Goal: Task Accomplishment & Management: Manage account settings

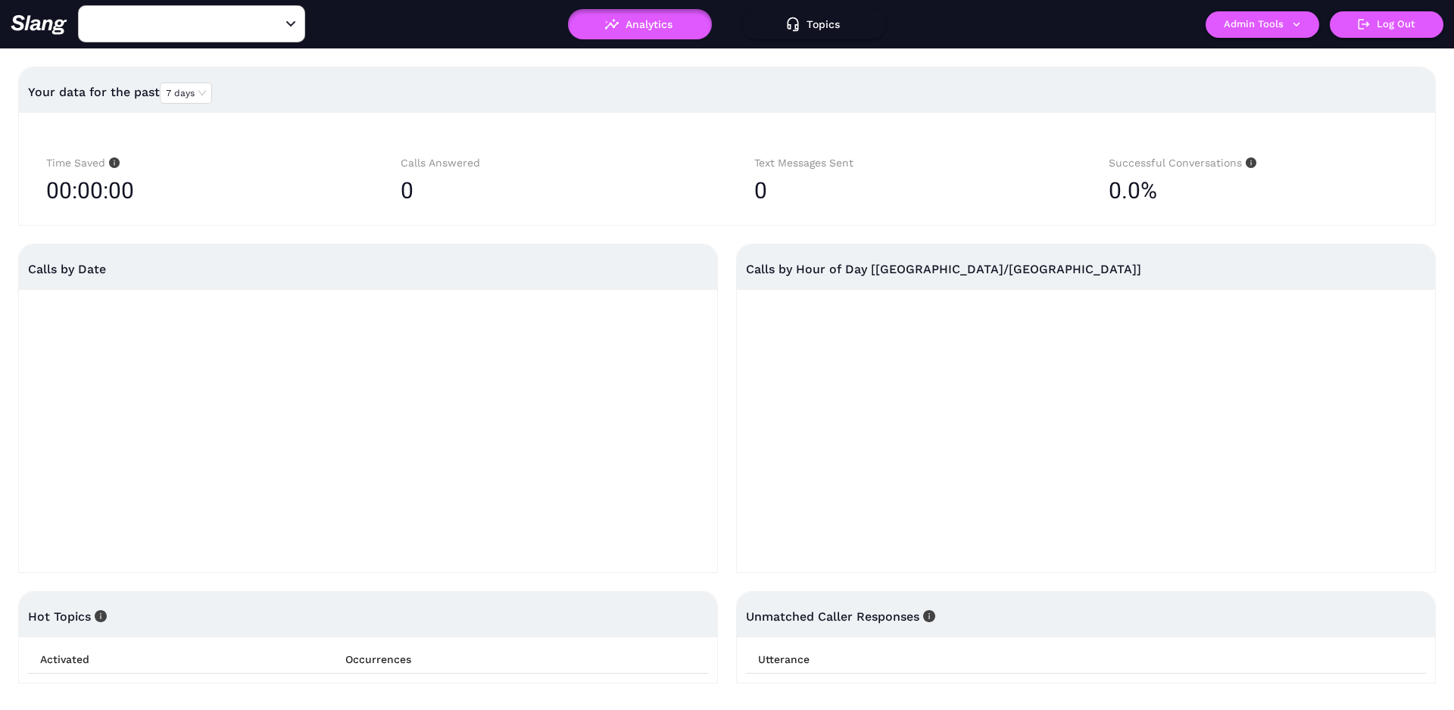
type input "[US_STATE] de [GEOGRAPHIC_DATA] - [GEOGRAPHIC_DATA]"
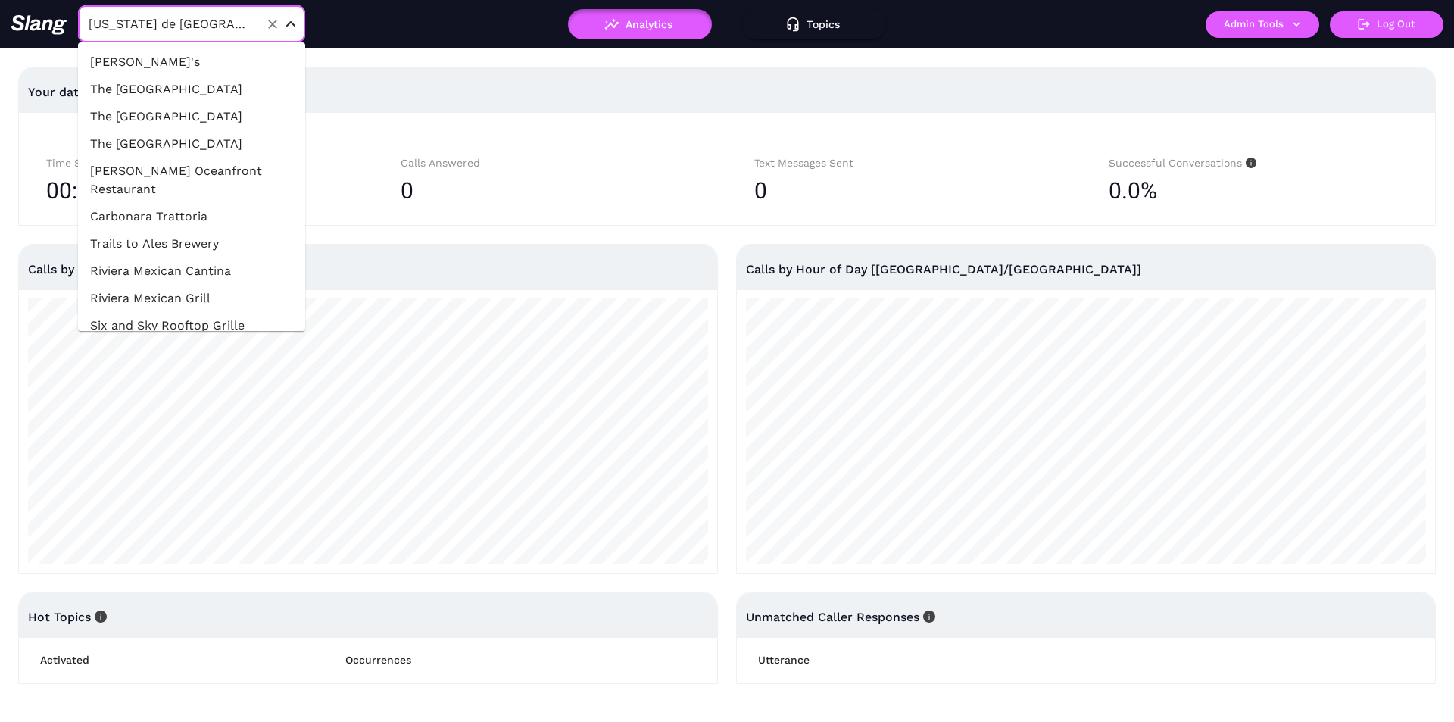
click at [198, 27] on input "[US_STATE] de [GEOGRAPHIC_DATA] - [GEOGRAPHIC_DATA]" at bounding box center [168, 23] width 167 height 23
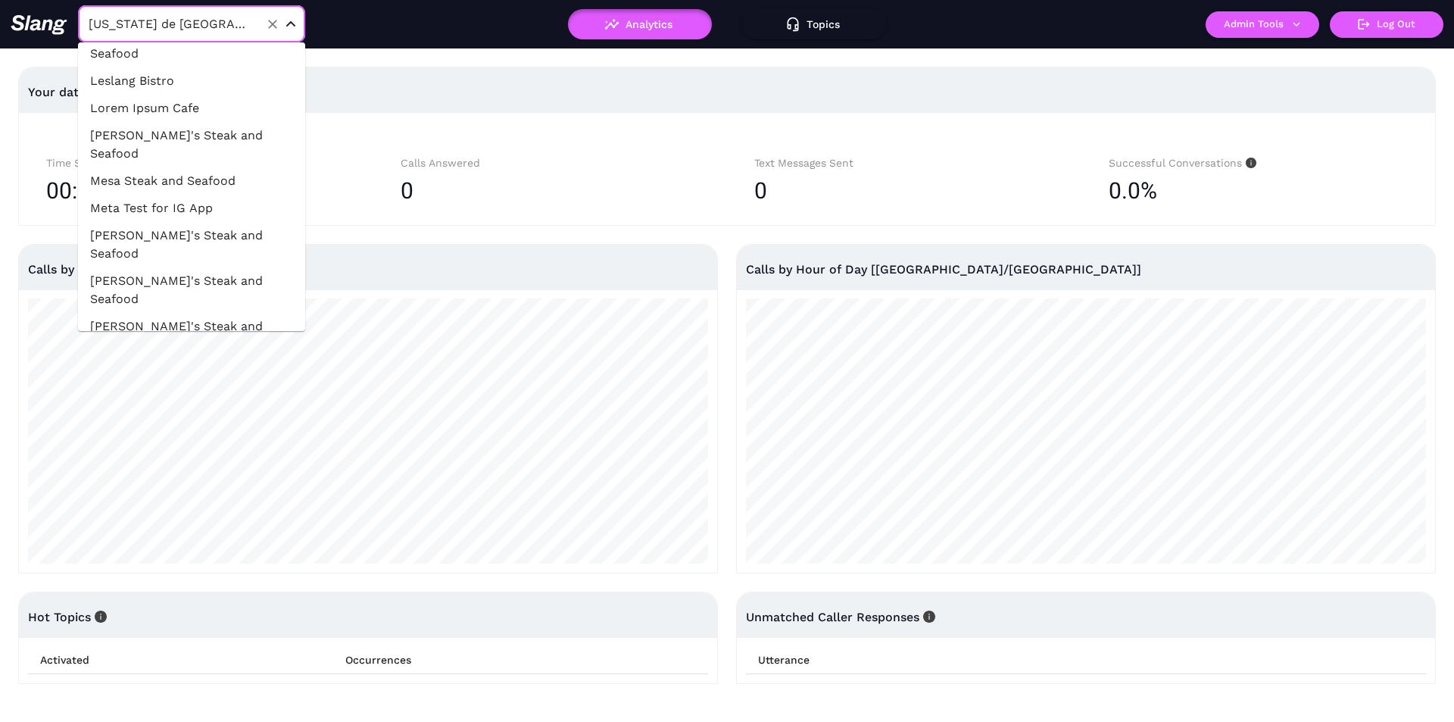
click at [198, 27] on input "[US_STATE] de [GEOGRAPHIC_DATA] - [GEOGRAPHIC_DATA]" at bounding box center [168, 23] width 167 height 23
paste input "Coppa Boston"
type input "Coppa Boston"
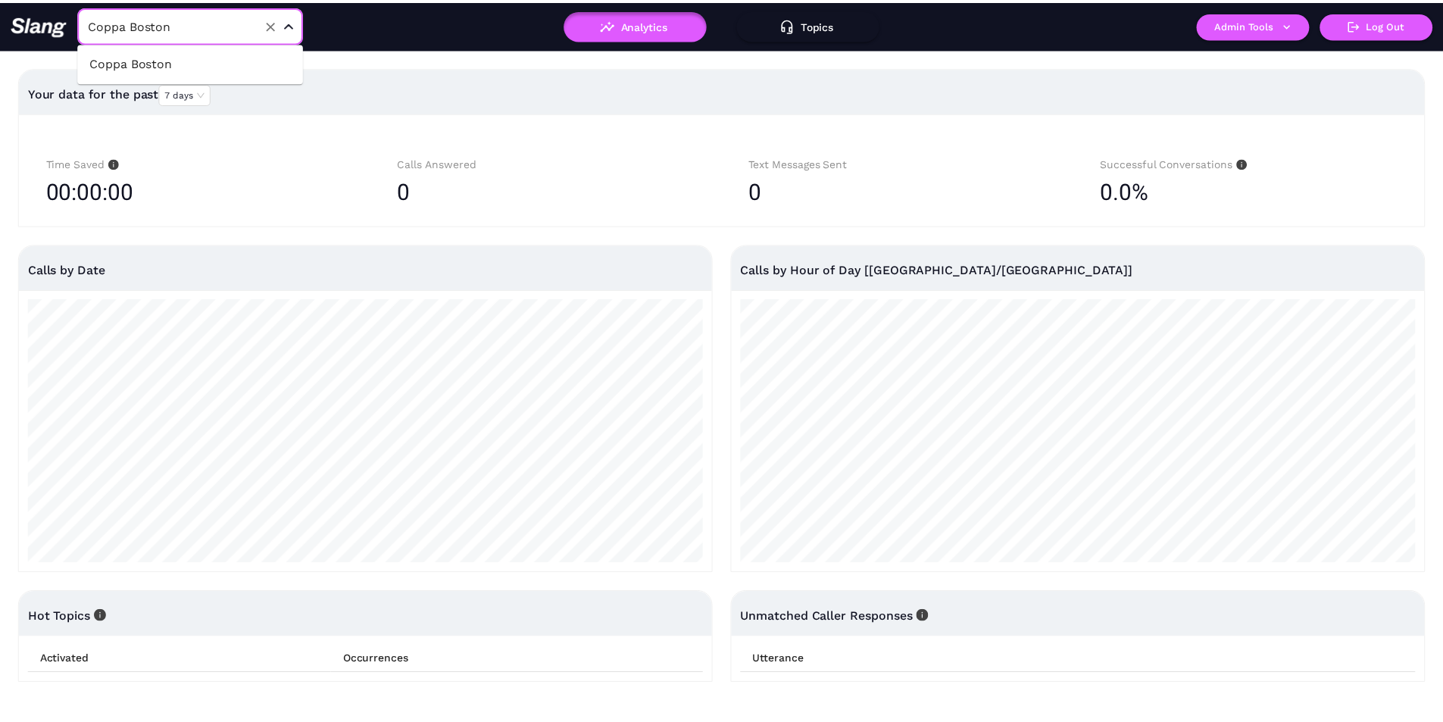
scroll to position [0, 0]
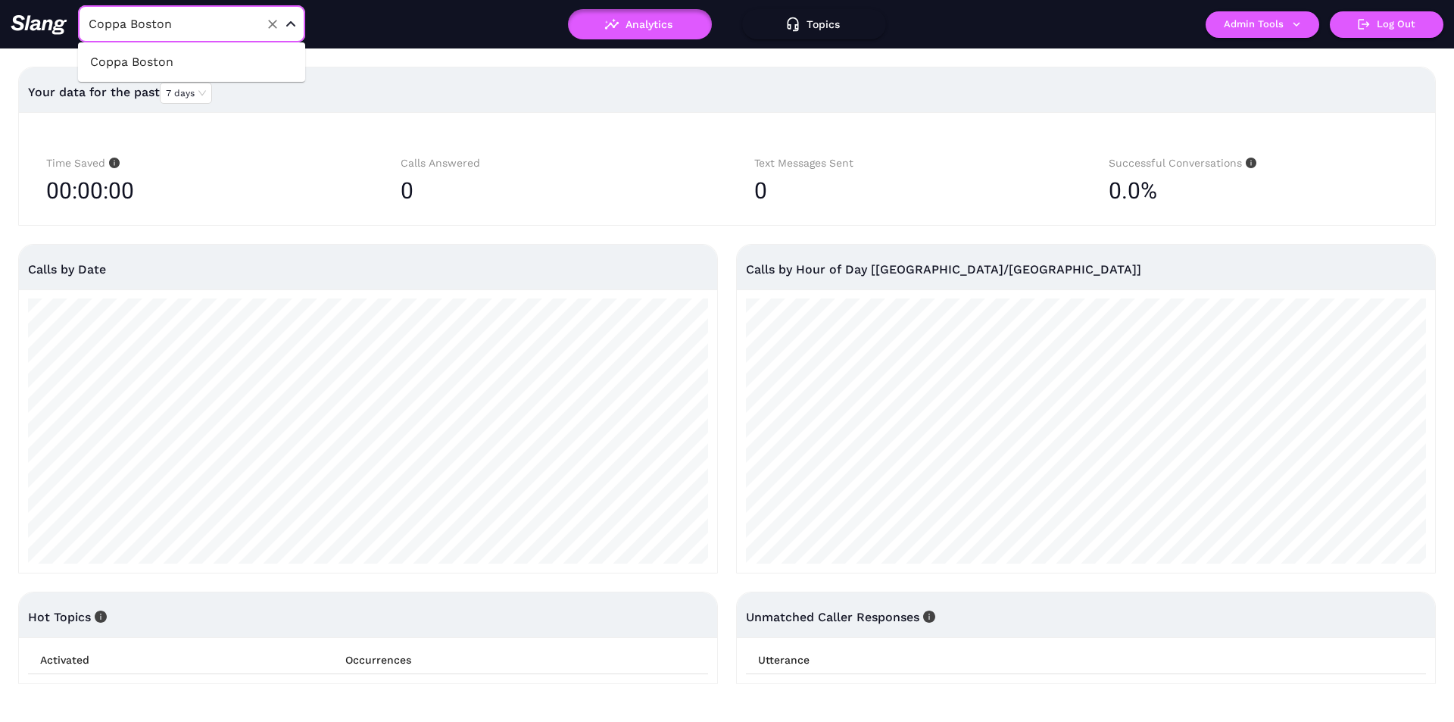
click at [189, 56] on li "Coppa Boston" at bounding box center [191, 61] width 227 height 27
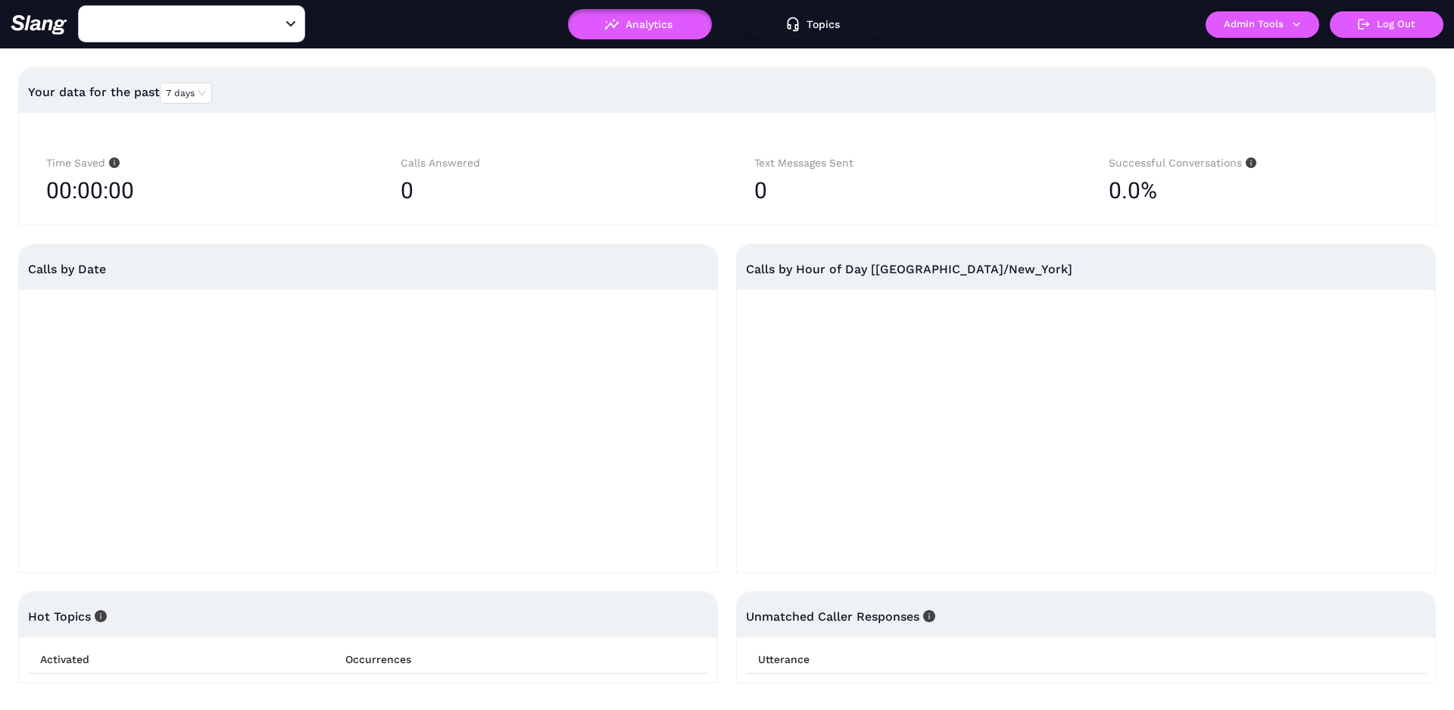
type input "Coppa Boston"
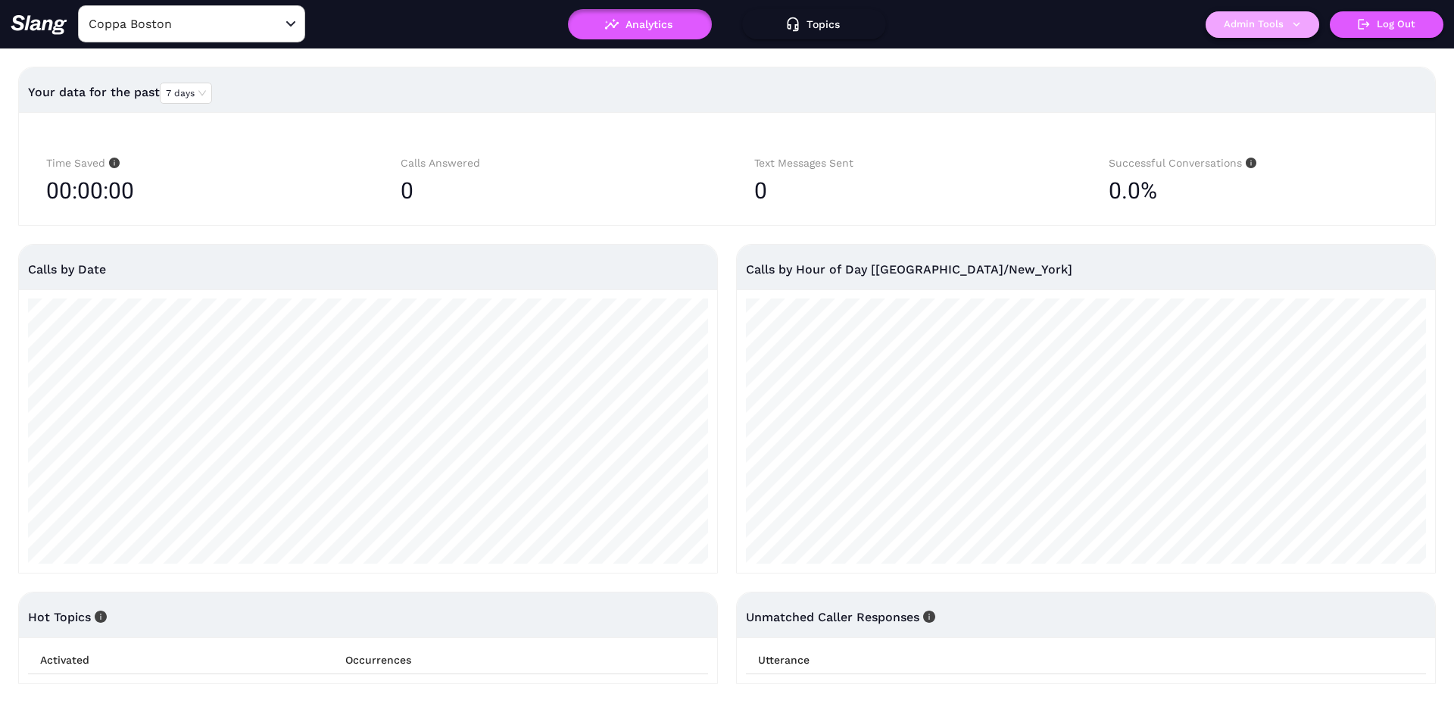
click at [1224, 27] on button "Admin Tools" at bounding box center [1263, 24] width 114 height 27
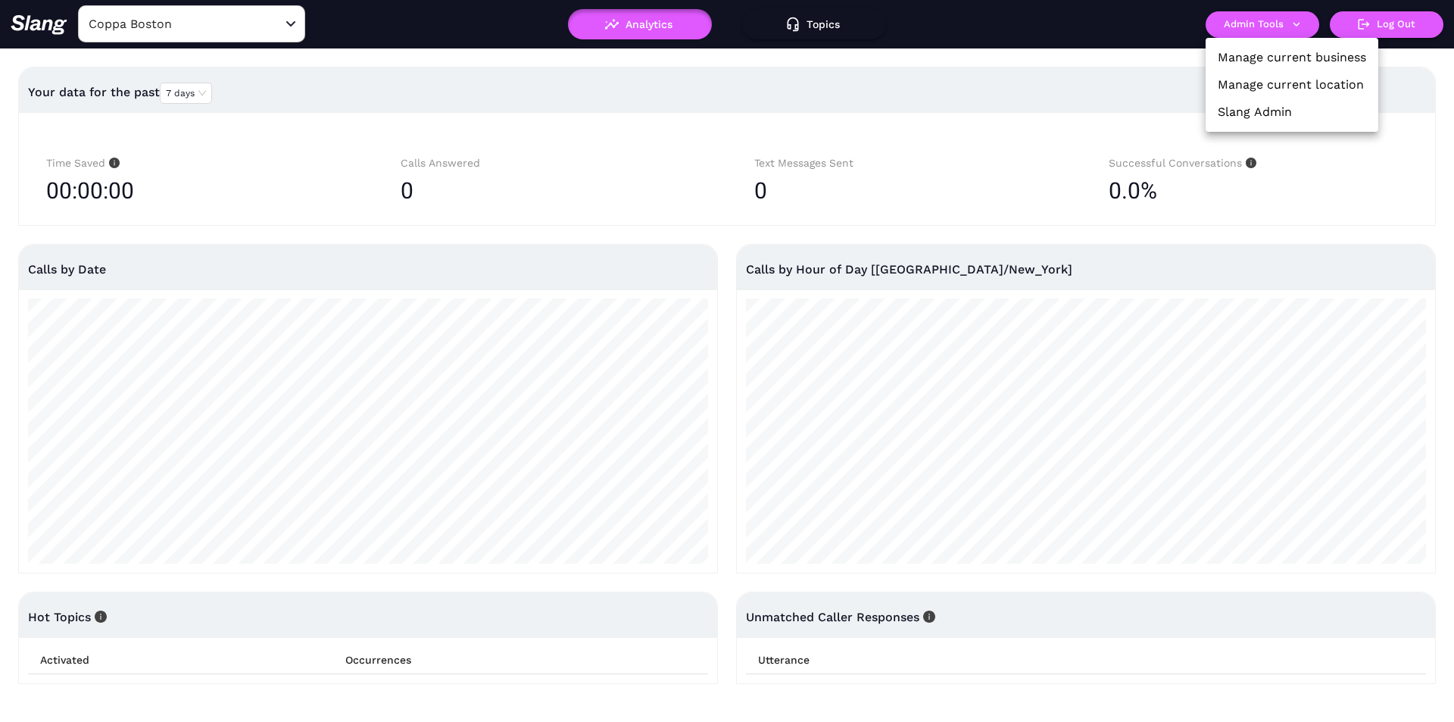
click at [1236, 53] on link "Manage current business" at bounding box center [1292, 57] width 148 height 18
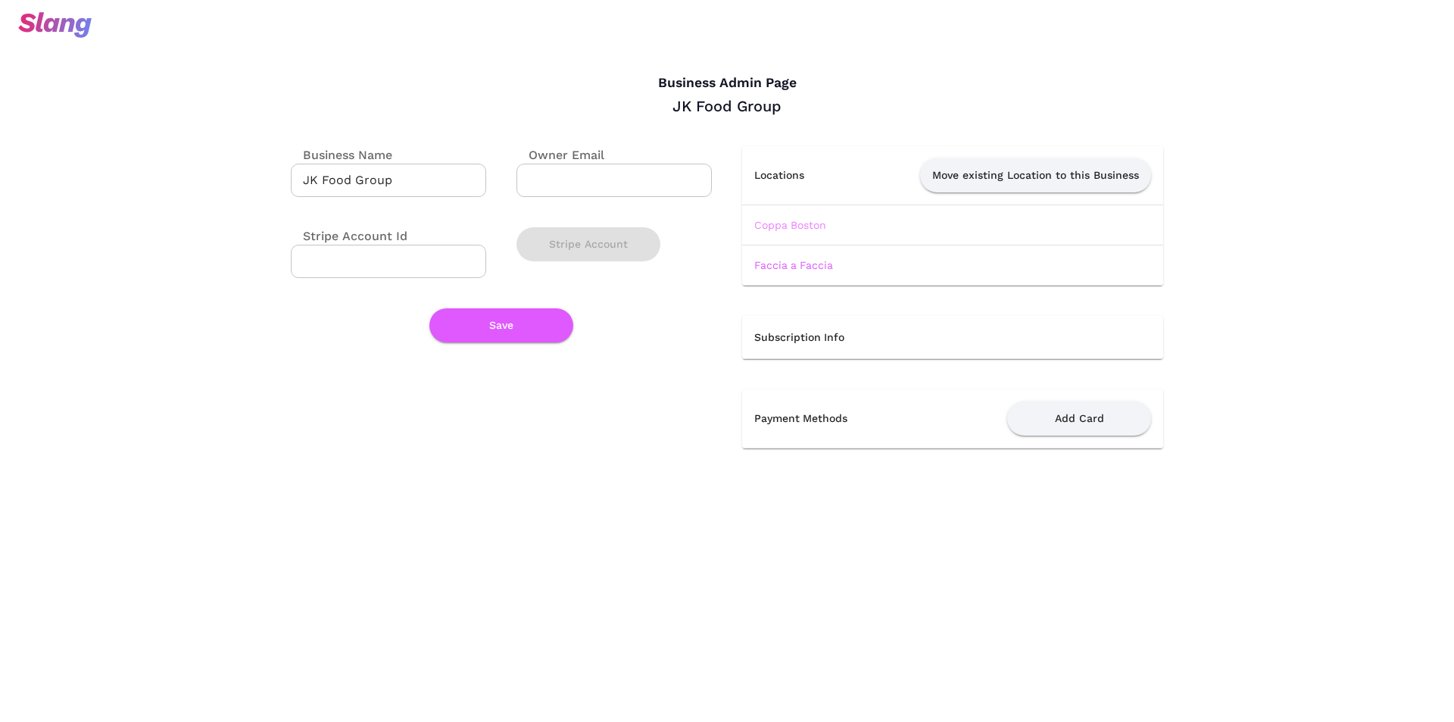
click at [822, 224] on link "Coppa Boston" at bounding box center [790, 225] width 72 height 12
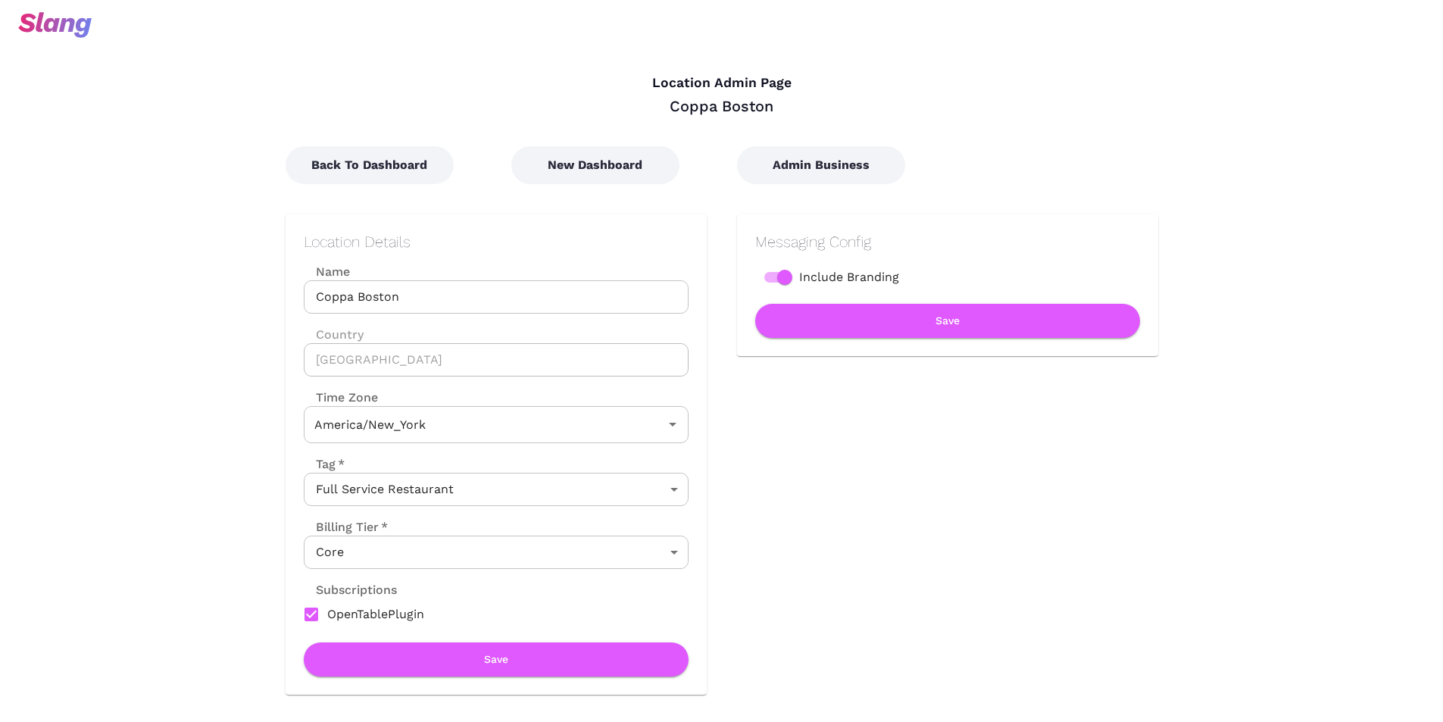
type input "Eastern Time"
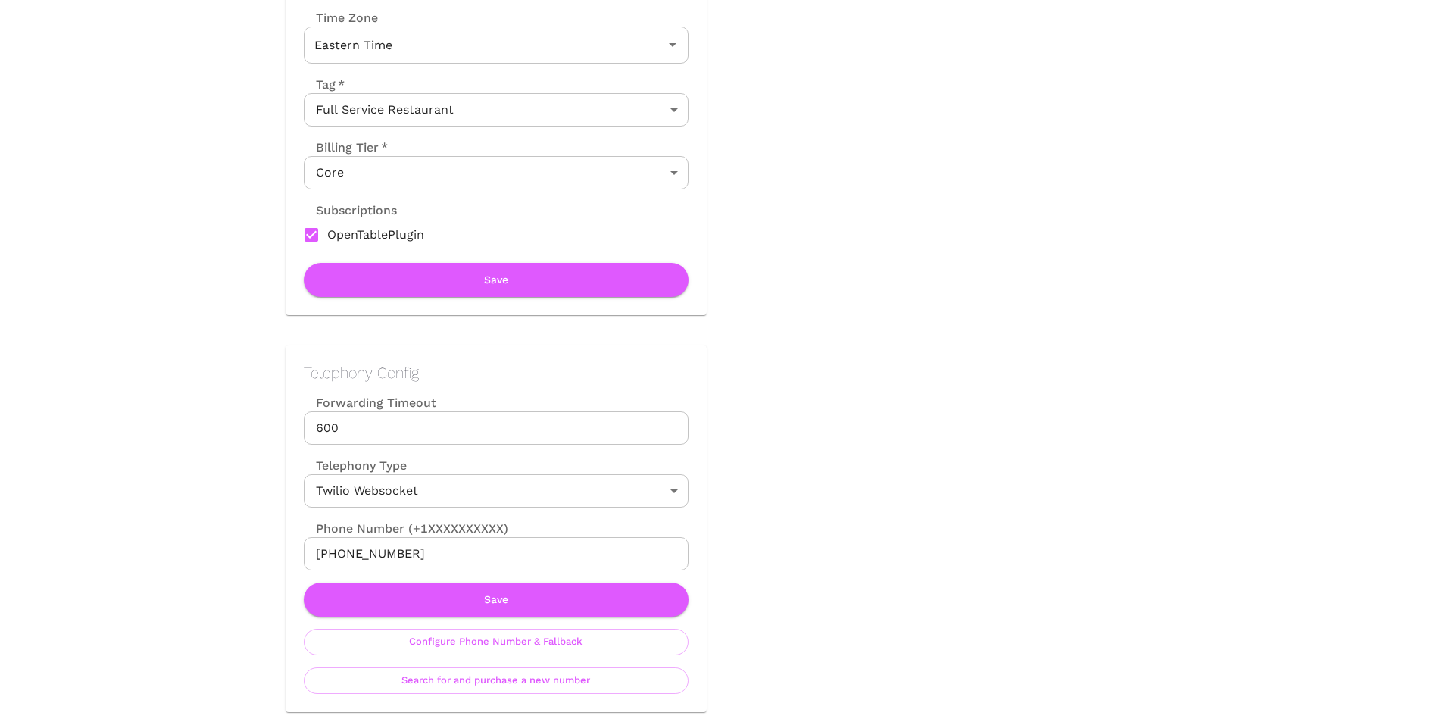
scroll to position [379, 0]
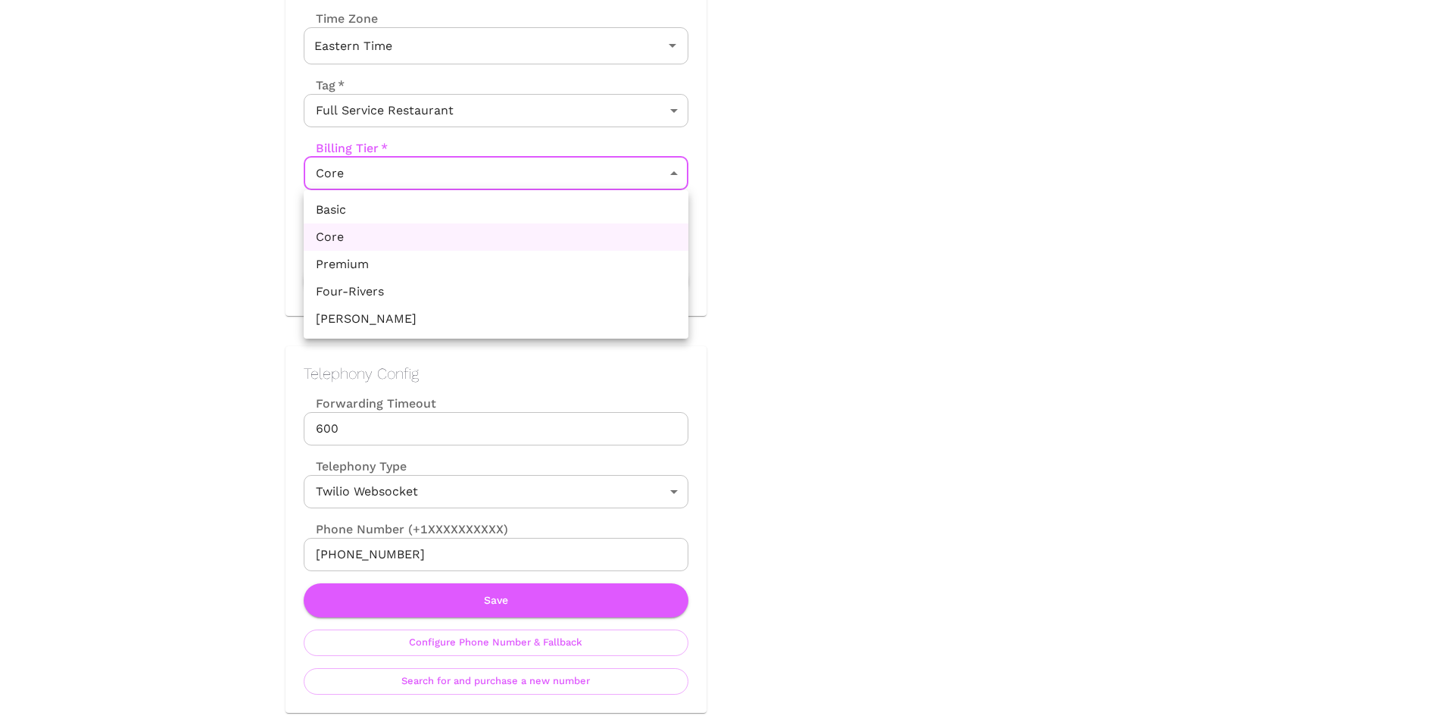
click at [438, 266] on li "Premium" at bounding box center [496, 264] width 385 height 27
type input "Premium"
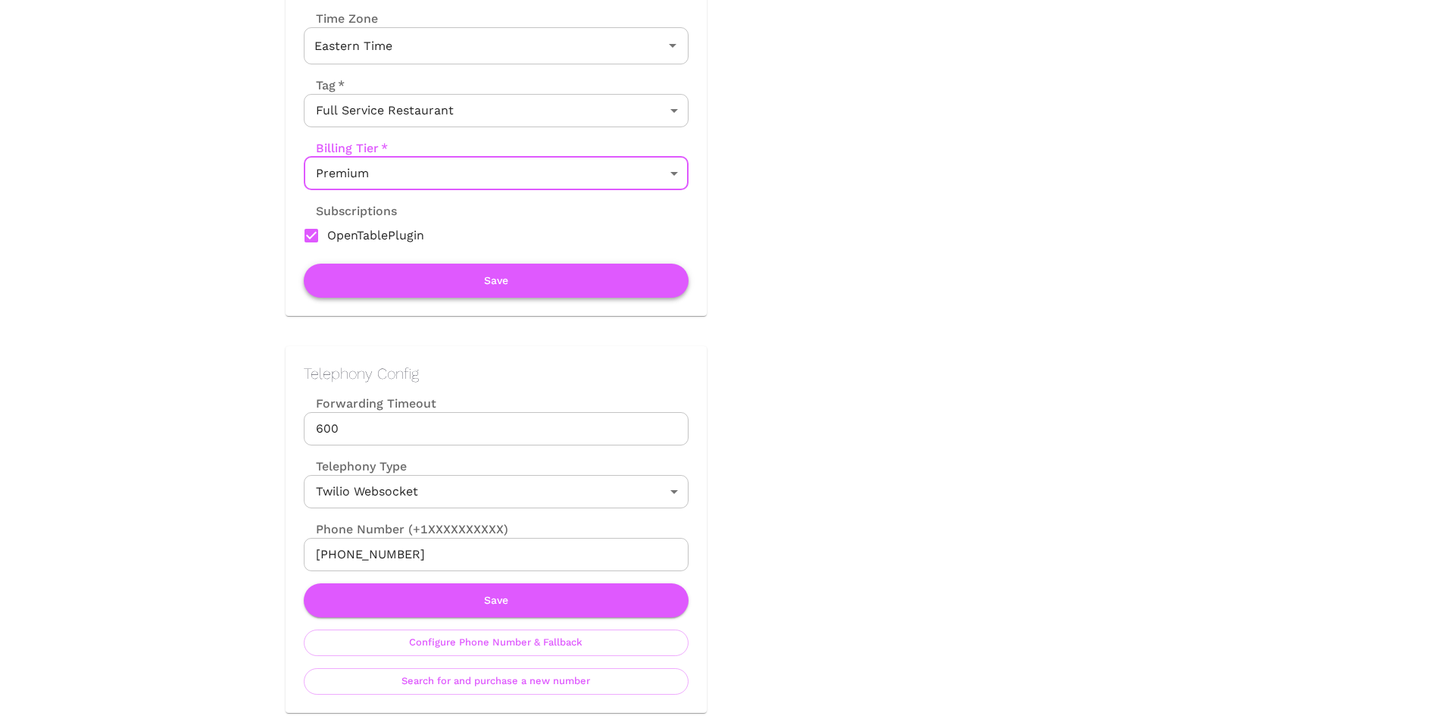
click at [447, 279] on button "Save" at bounding box center [496, 281] width 385 height 34
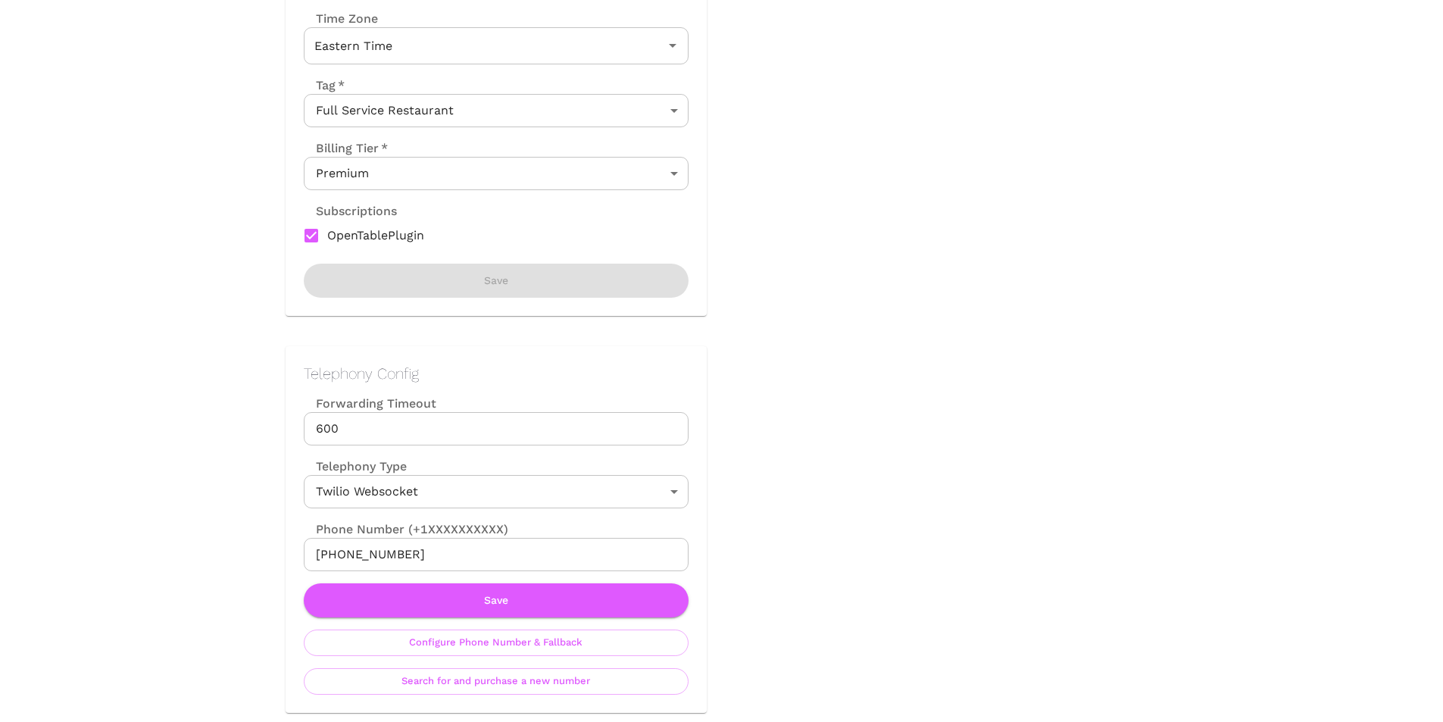
scroll to position [0, 0]
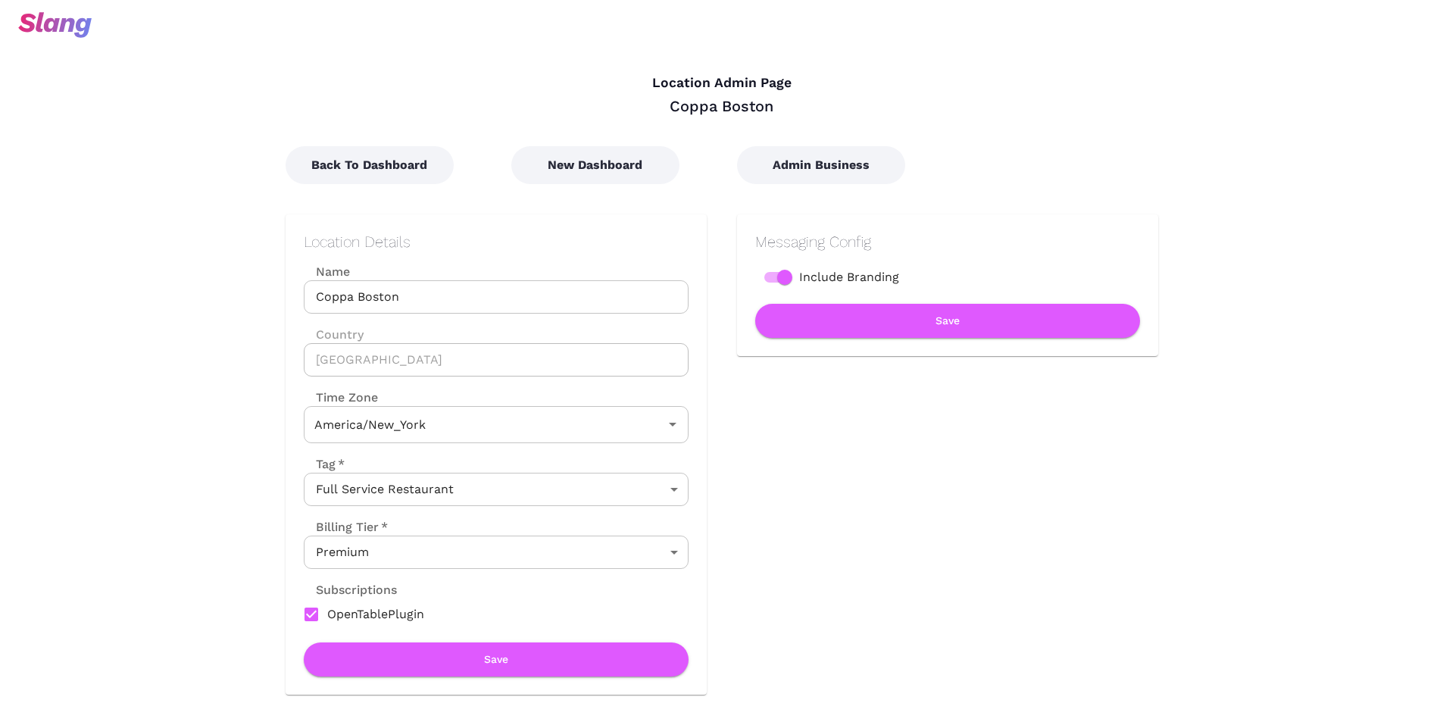
type input "Eastern Time"
click at [786, 154] on button "Admin Business" at bounding box center [821, 165] width 168 height 38
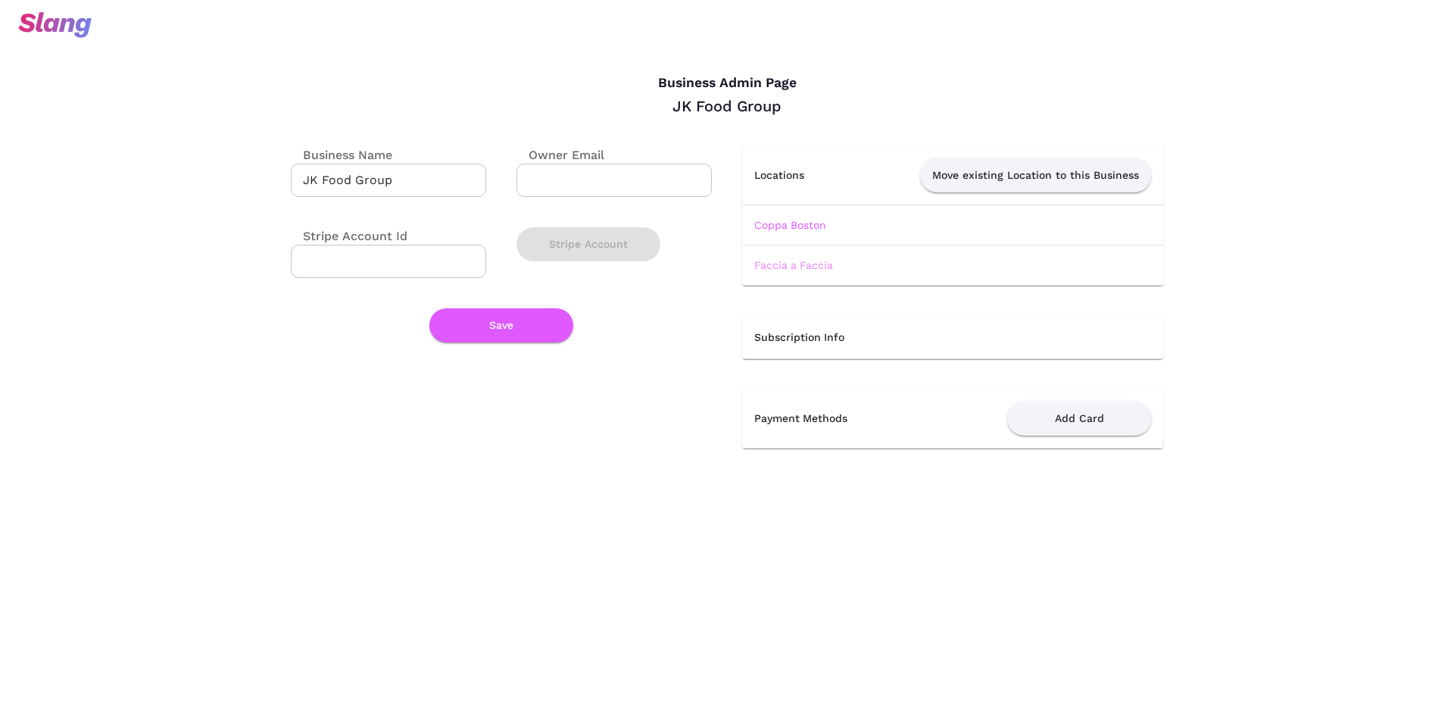
click at [803, 267] on link "Faccia a Faccia" at bounding box center [793, 265] width 79 height 12
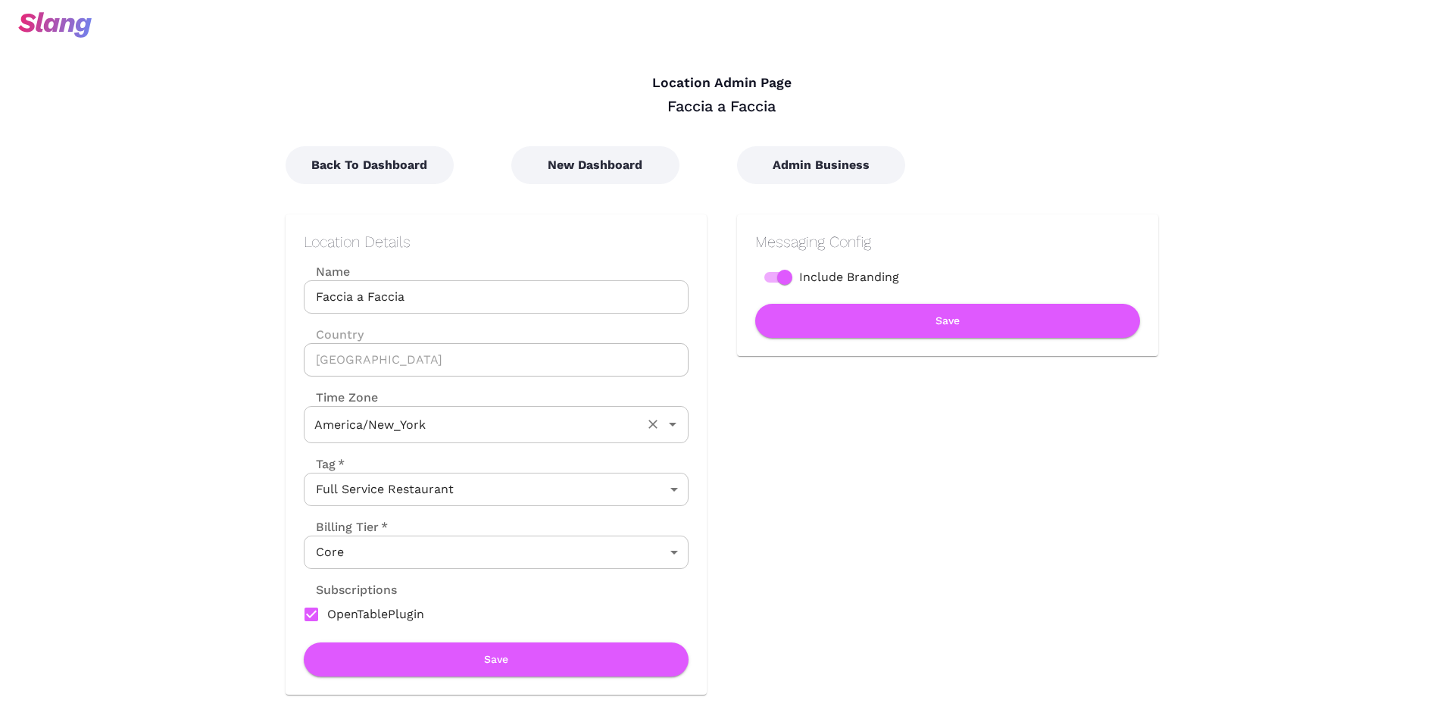
type input "Eastern Time"
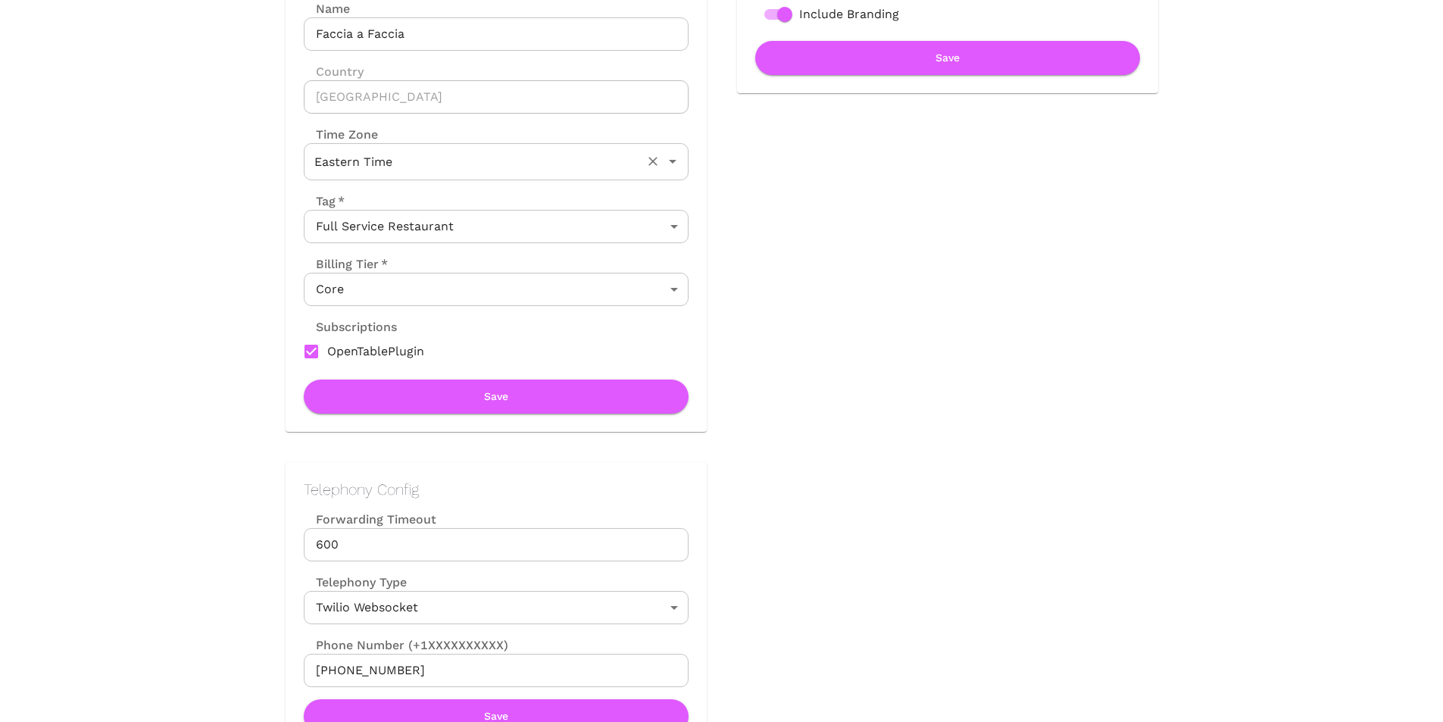
scroll to position [303, 0]
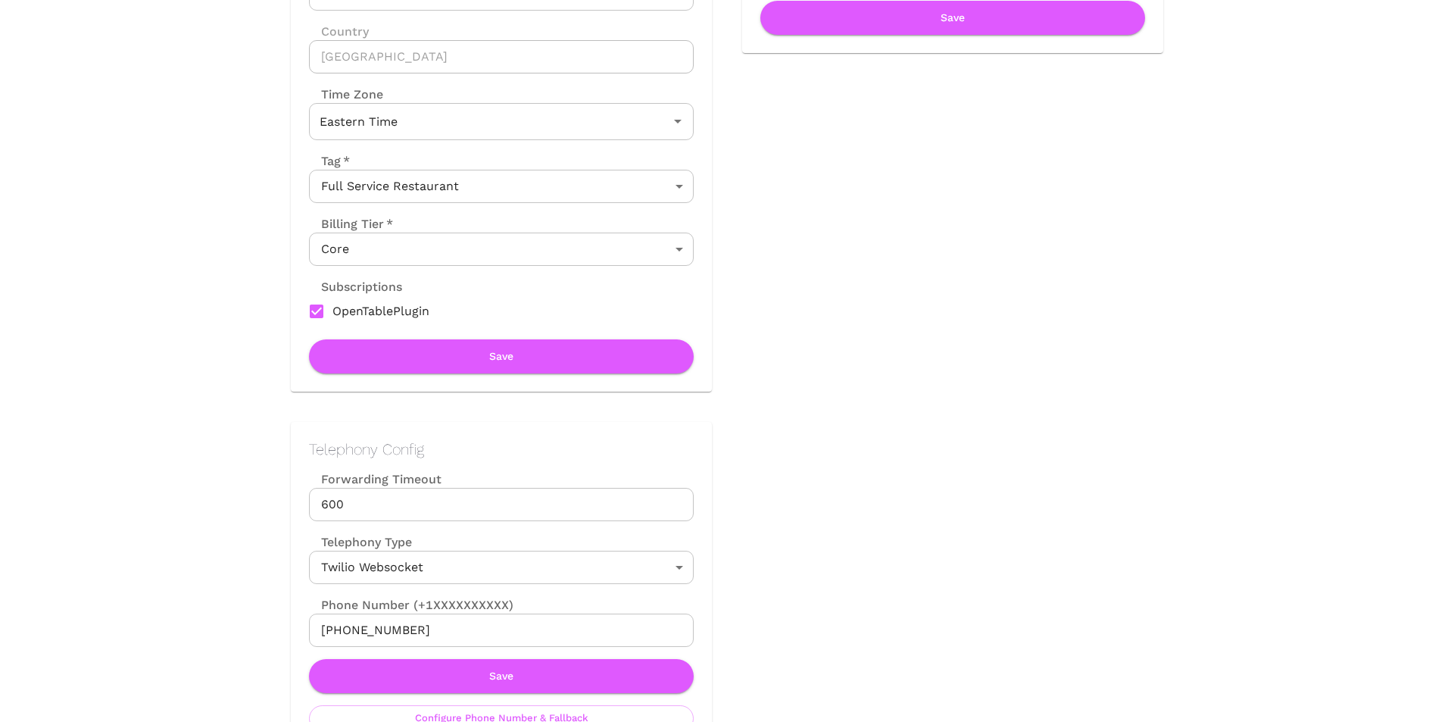
click at [466, 251] on body "Location Admin Page Faccia a Faccia Back To Dashboard New Dashboard Admin Busin…" at bounding box center [727, 58] width 1454 height 722
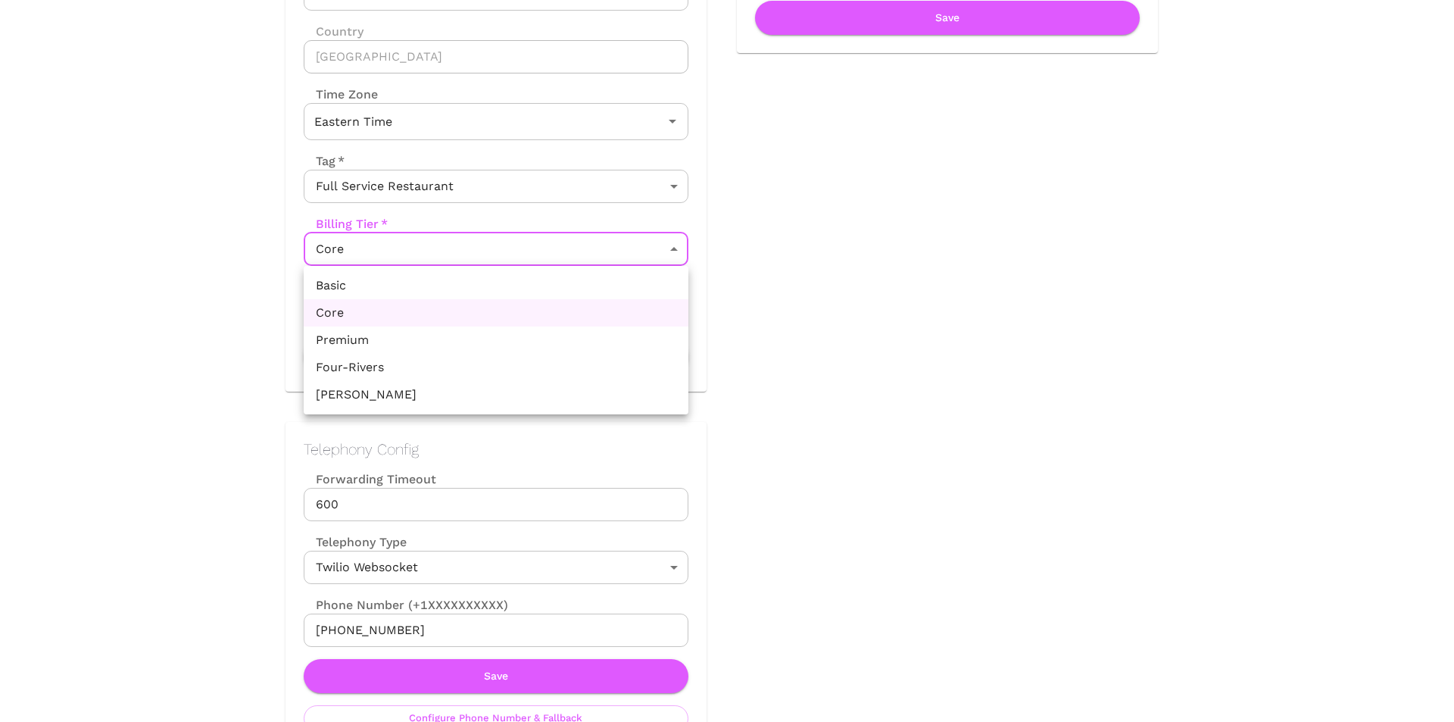
click at [411, 346] on li "Premium" at bounding box center [496, 339] width 385 height 27
type input "Premium"
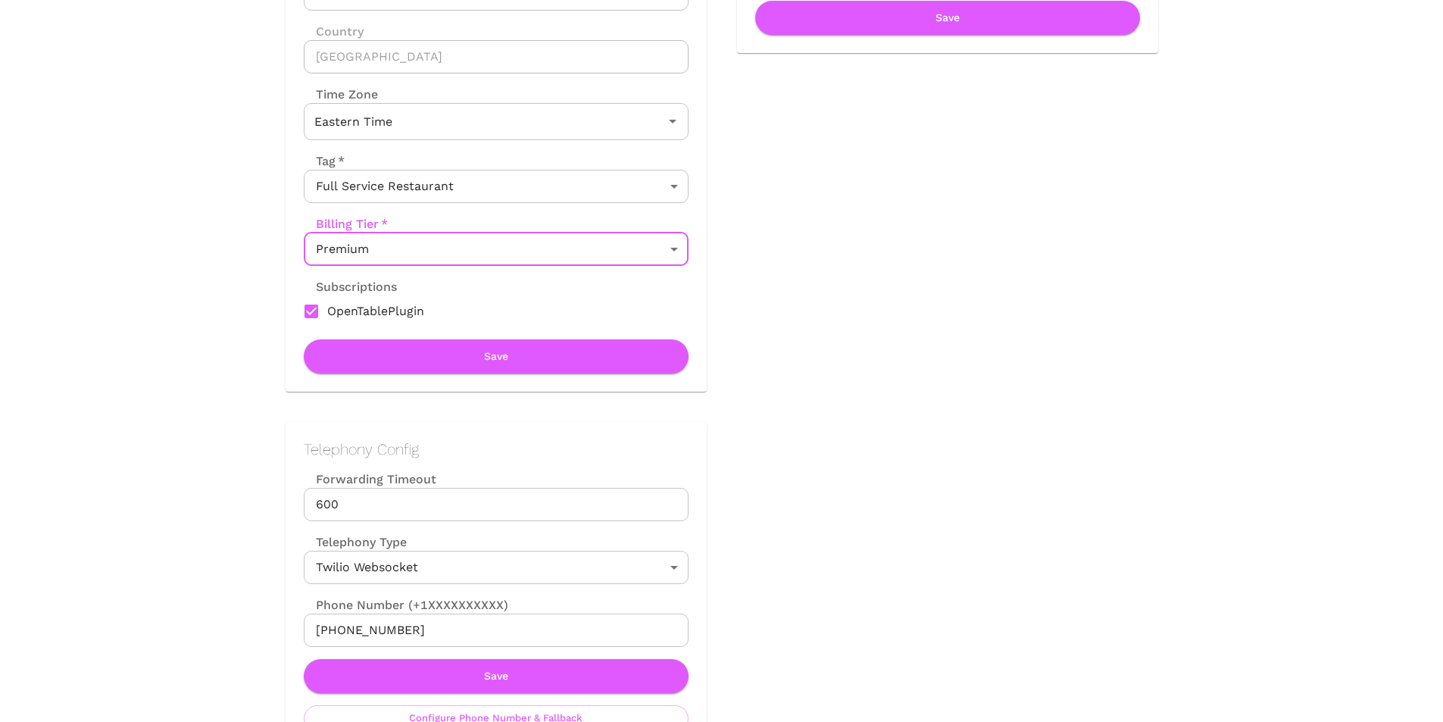
click at [444, 341] on button "Save" at bounding box center [496, 356] width 385 height 34
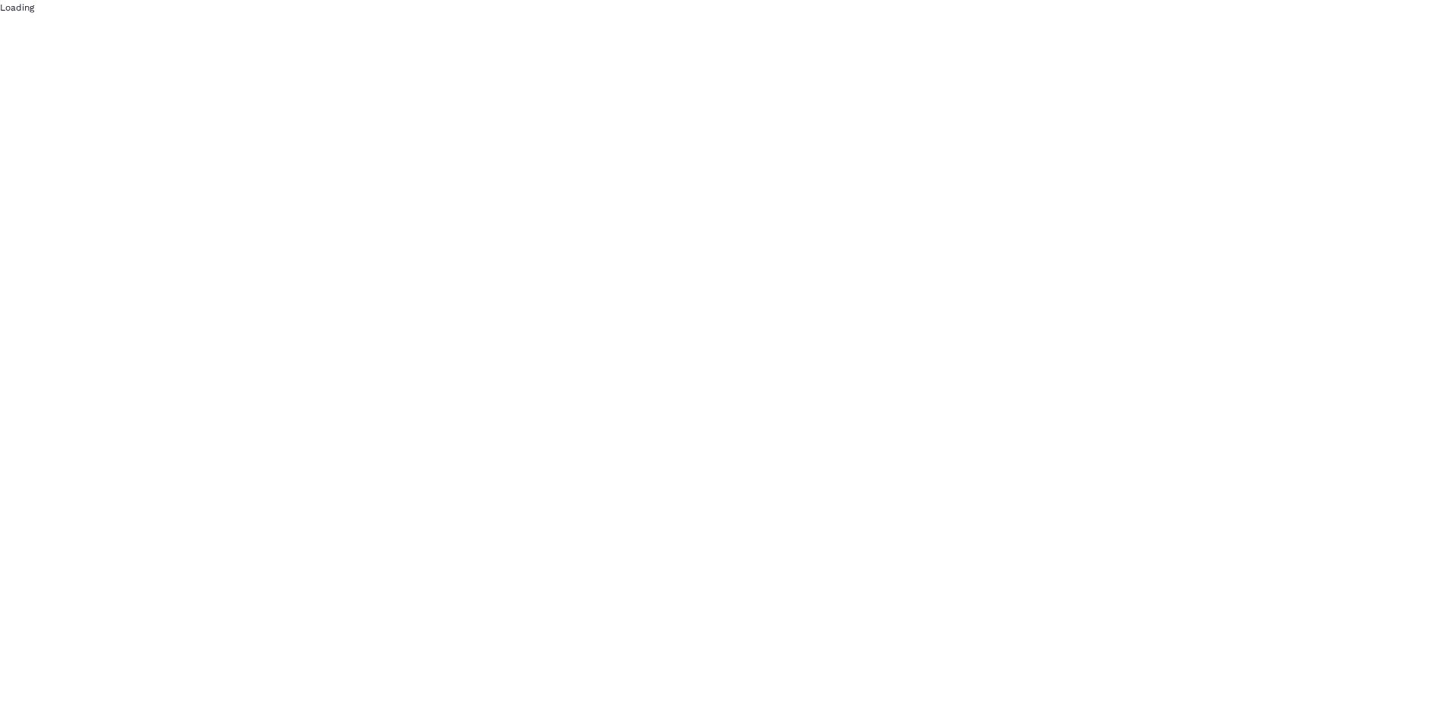
scroll to position [0, 0]
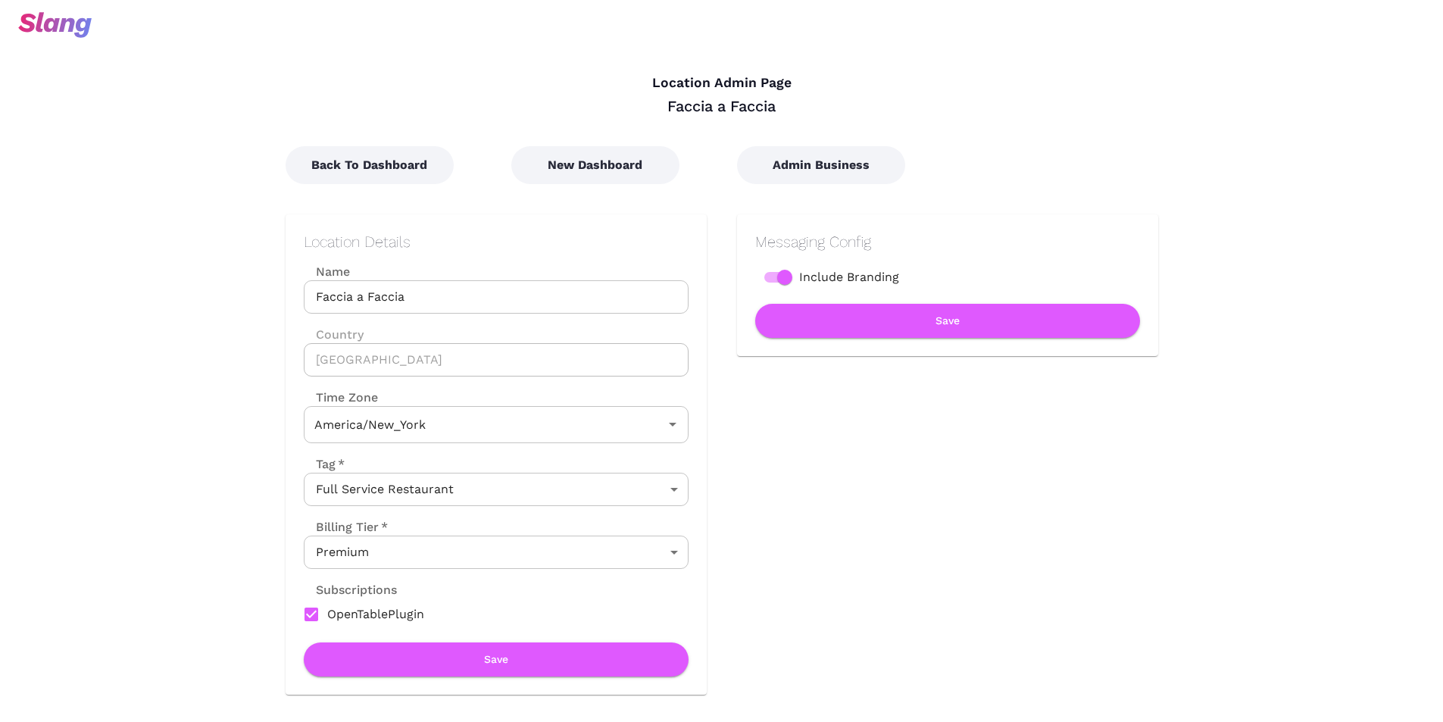
type input "Eastern Time"
